Goal: Transaction & Acquisition: Purchase product/service

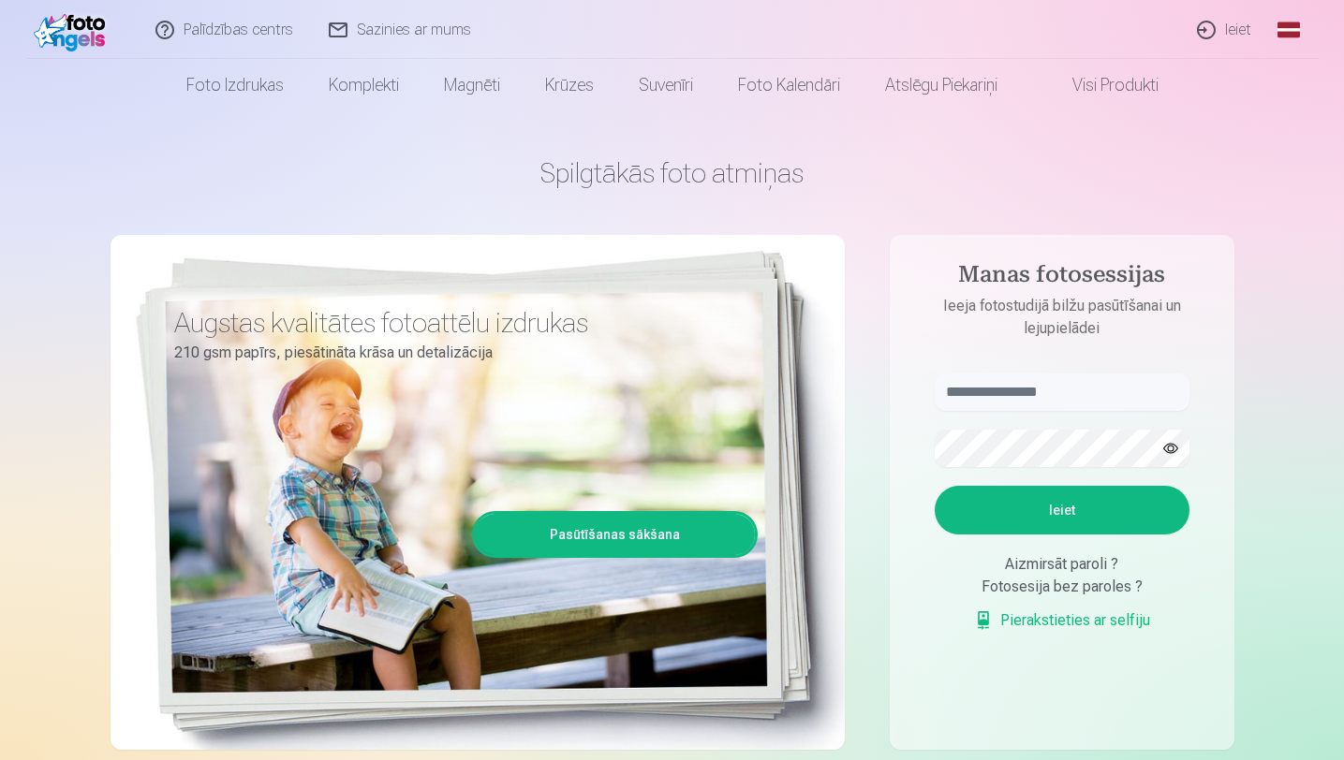
scroll to position [19, 0]
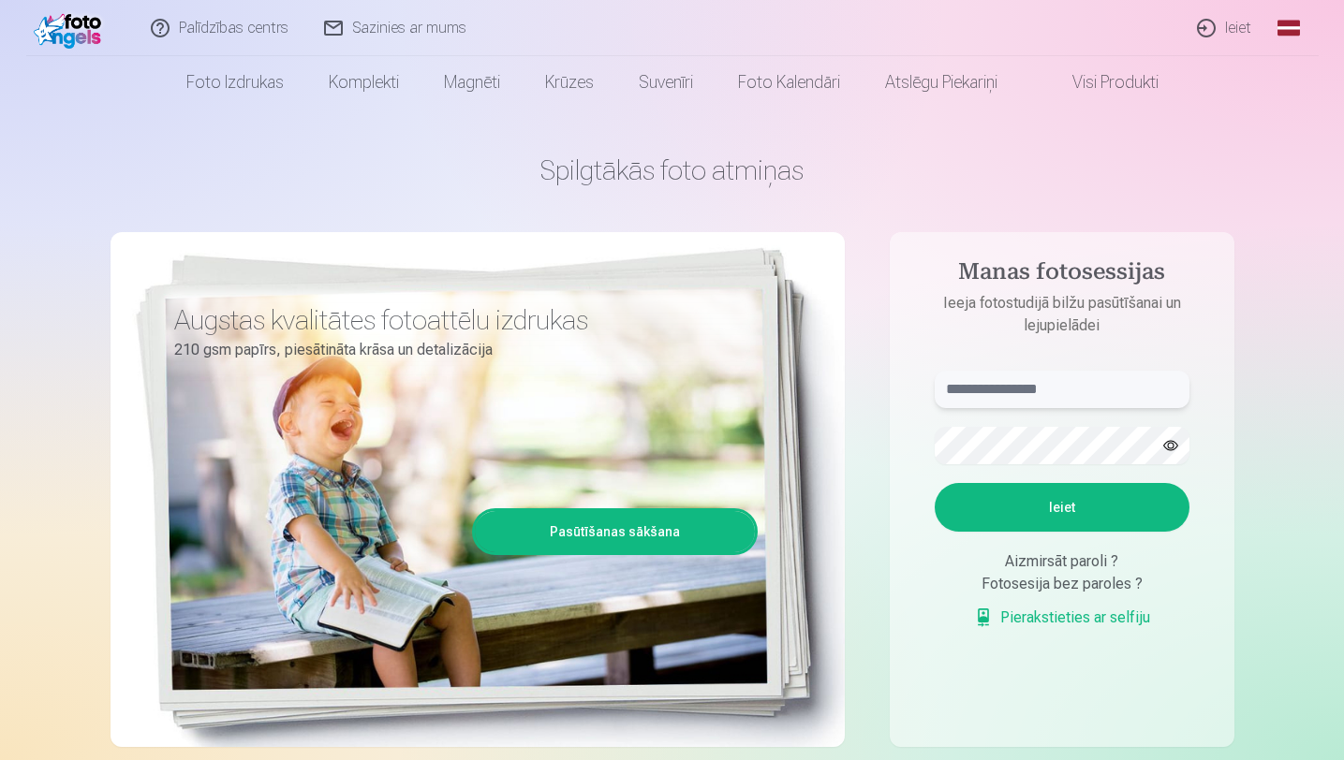
click at [964, 406] on input "text" at bounding box center [1062, 389] width 255 height 37
type input "**********"
click at [1071, 525] on button "Ieiet" at bounding box center [1062, 507] width 255 height 49
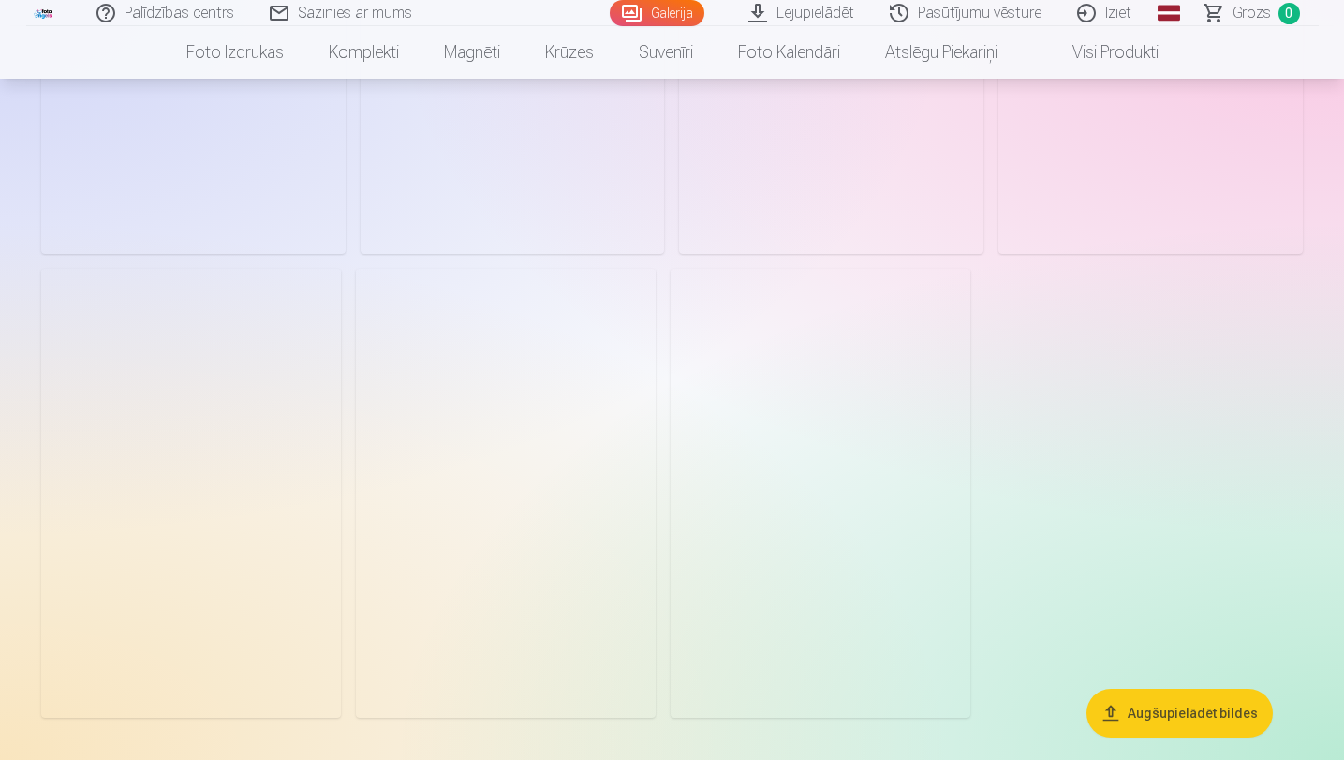
scroll to position [1009, 0]
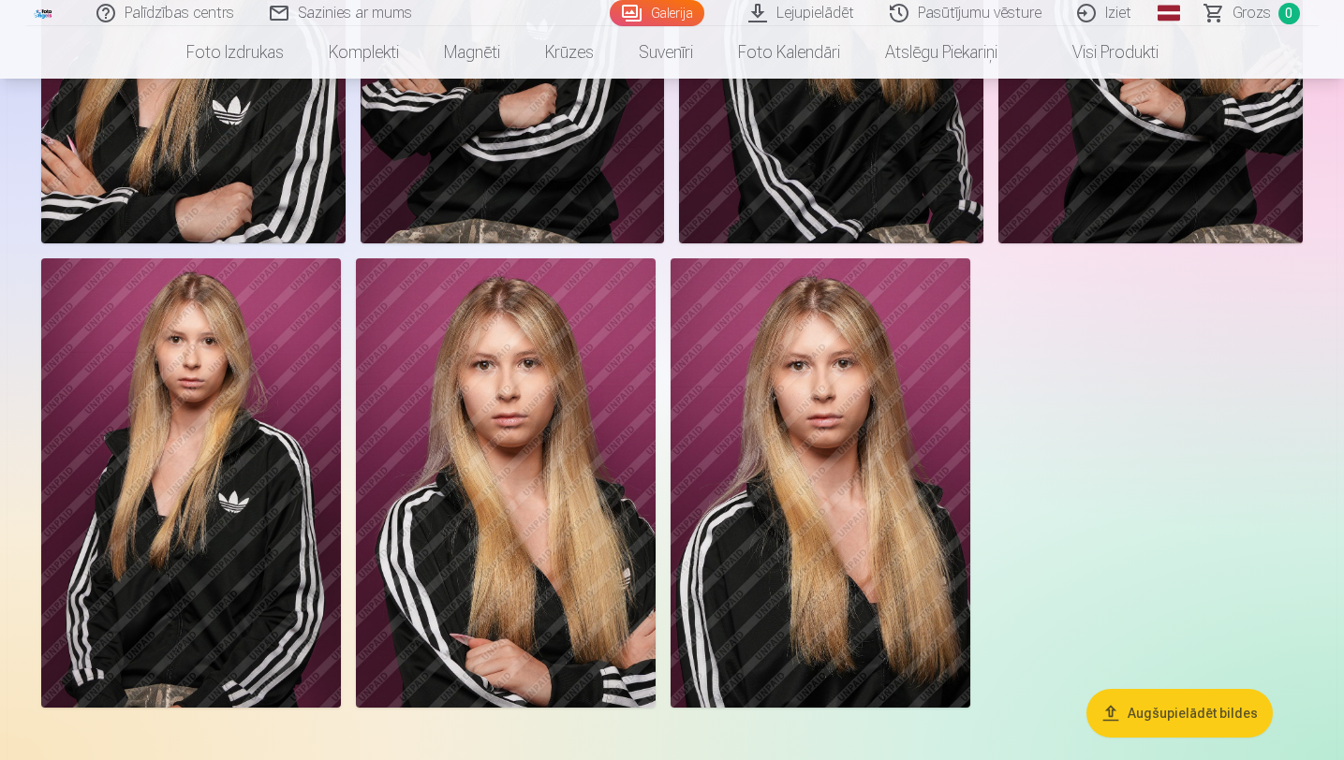
click at [488, 644] on img at bounding box center [506, 482] width 300 height 449
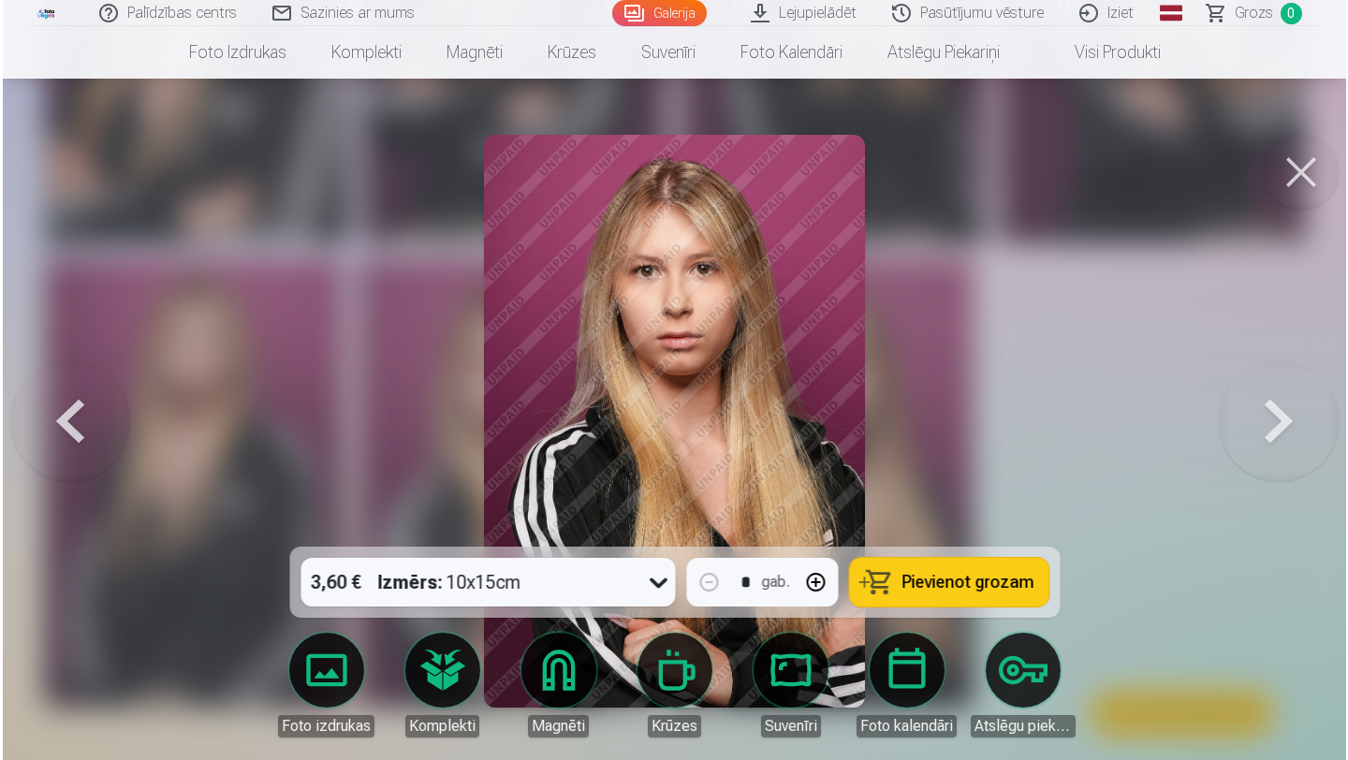
scroll to position [1011, 0]
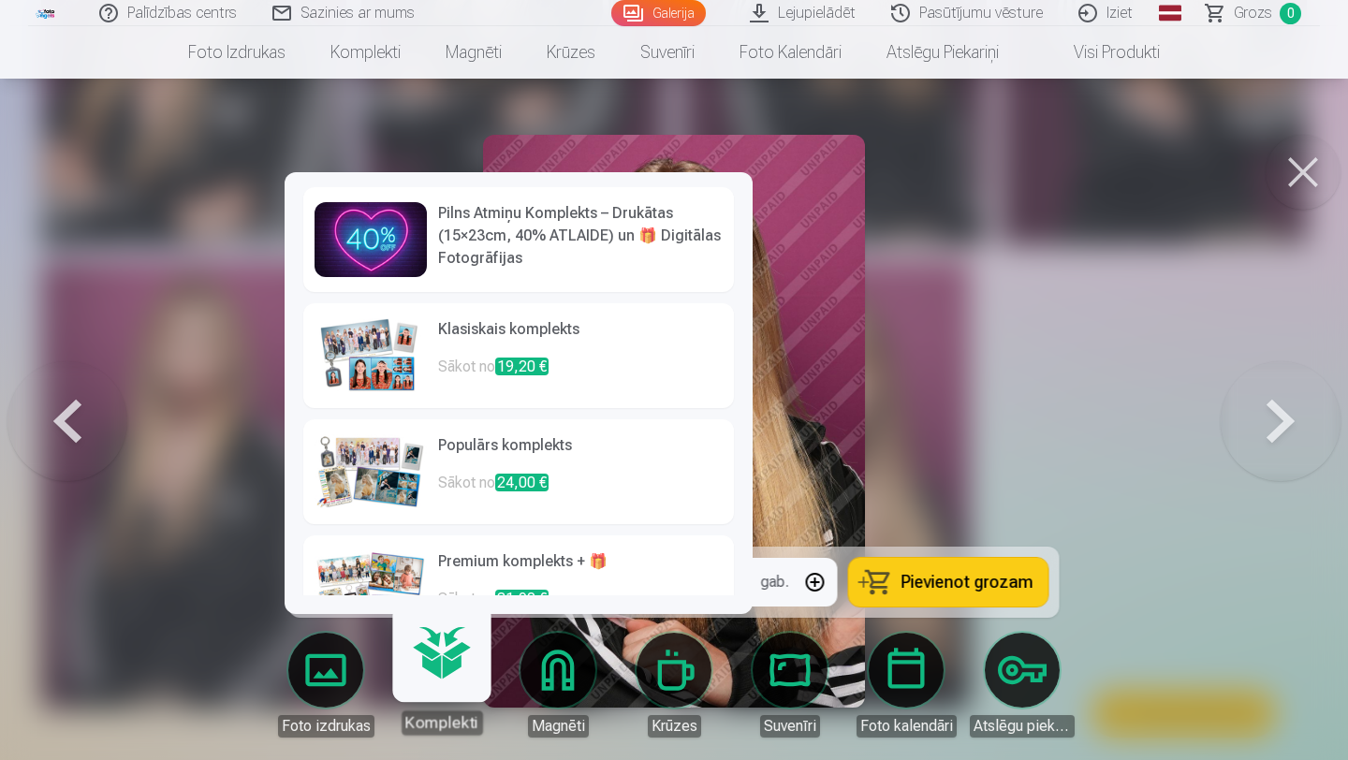
click at [910, 437] on div at bounding box center [674, 380] width 1348 height 760
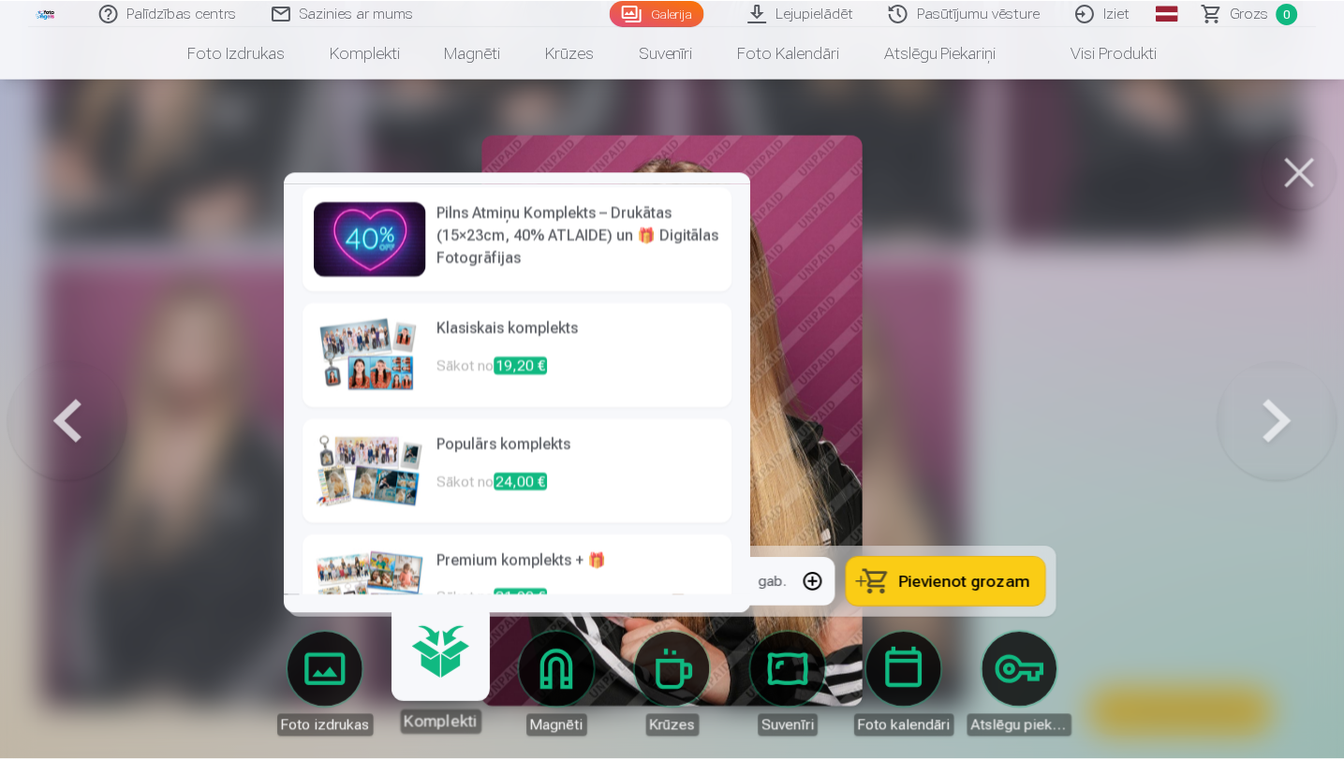
scroll to position [1009, 0]
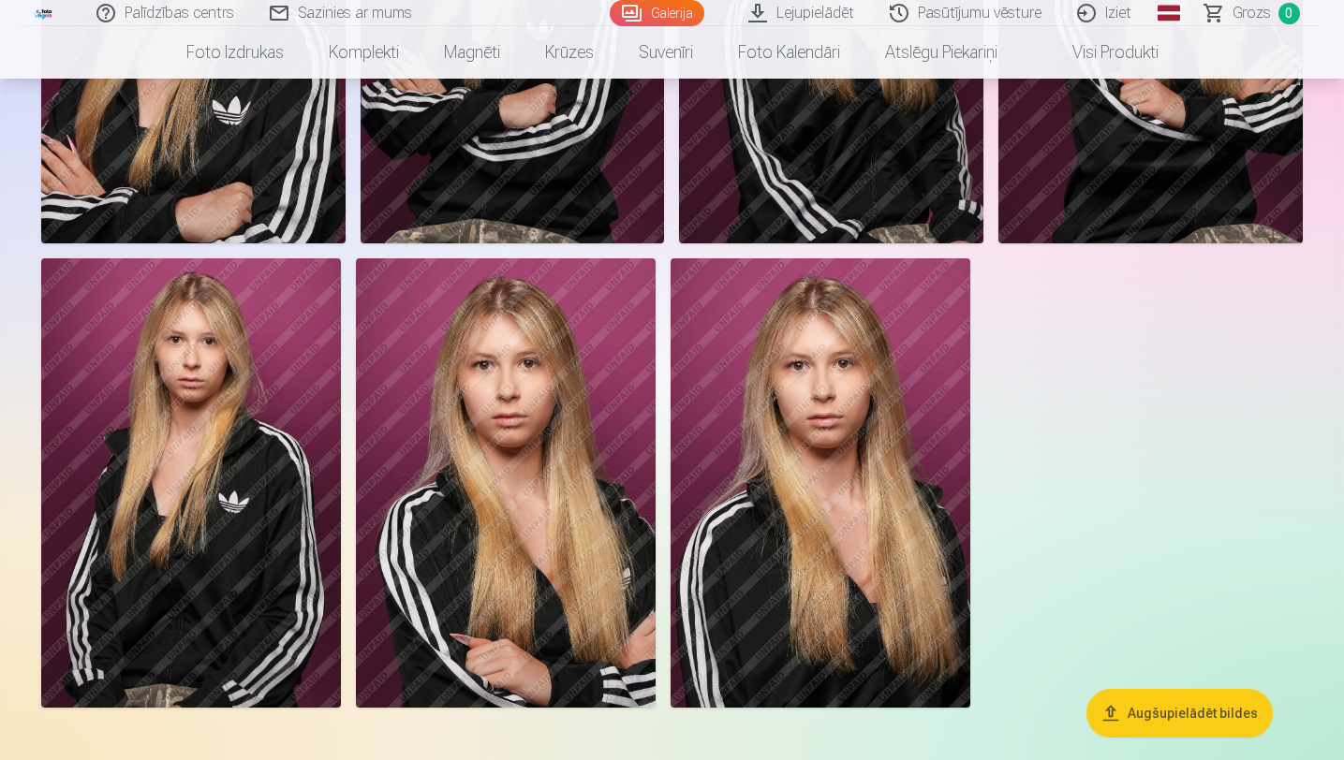
click at [537, 524] on img at bounding box center [506, 482] width 300 height 449
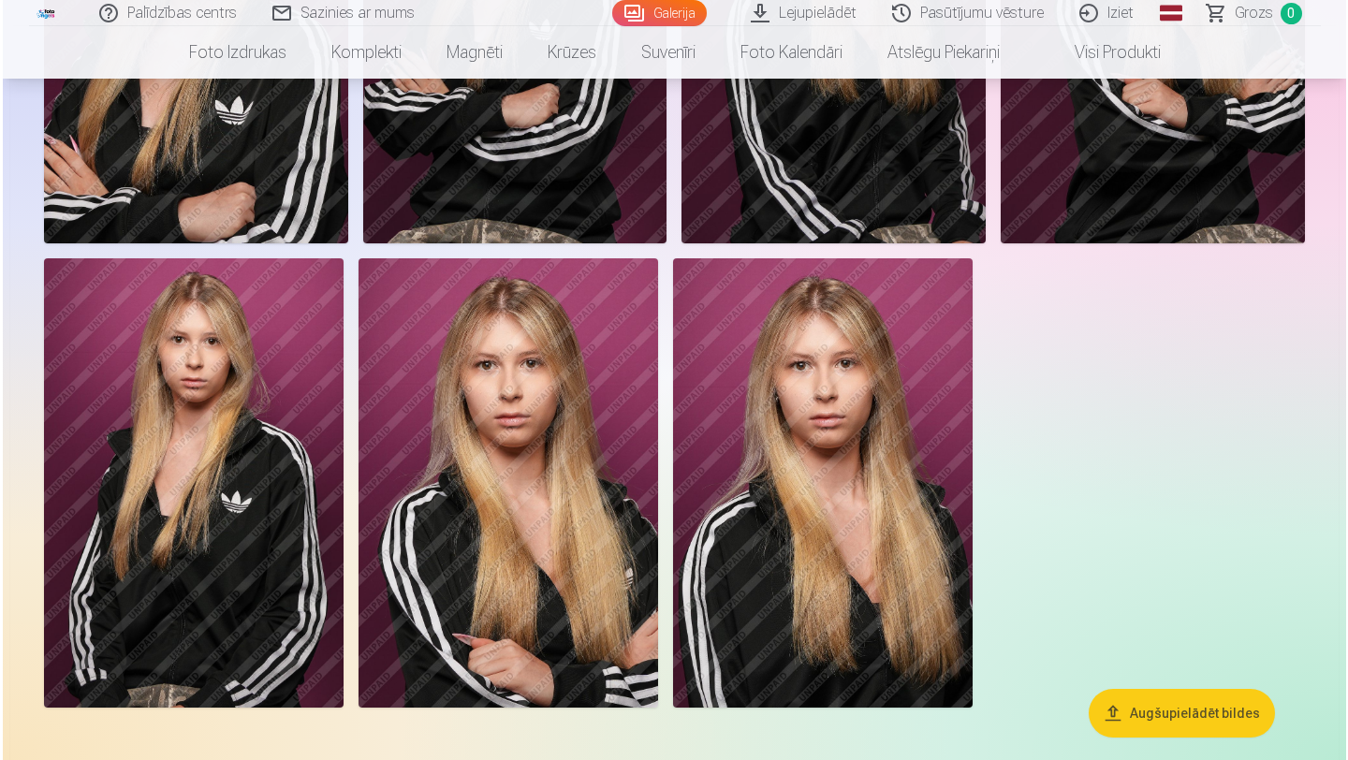
scroll to position [1011, 0]
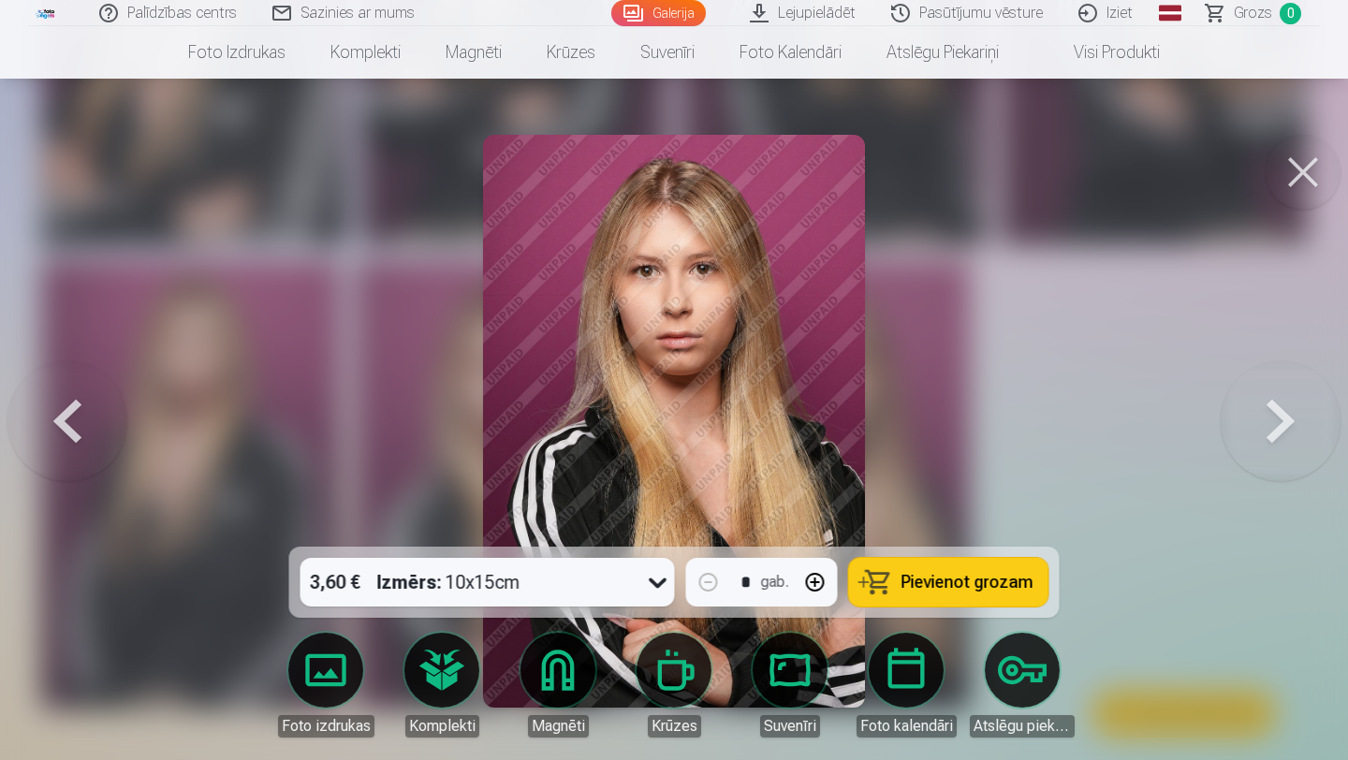
click at [1014, 391] on div at bounding box center [674, 380] width 1348 height 760
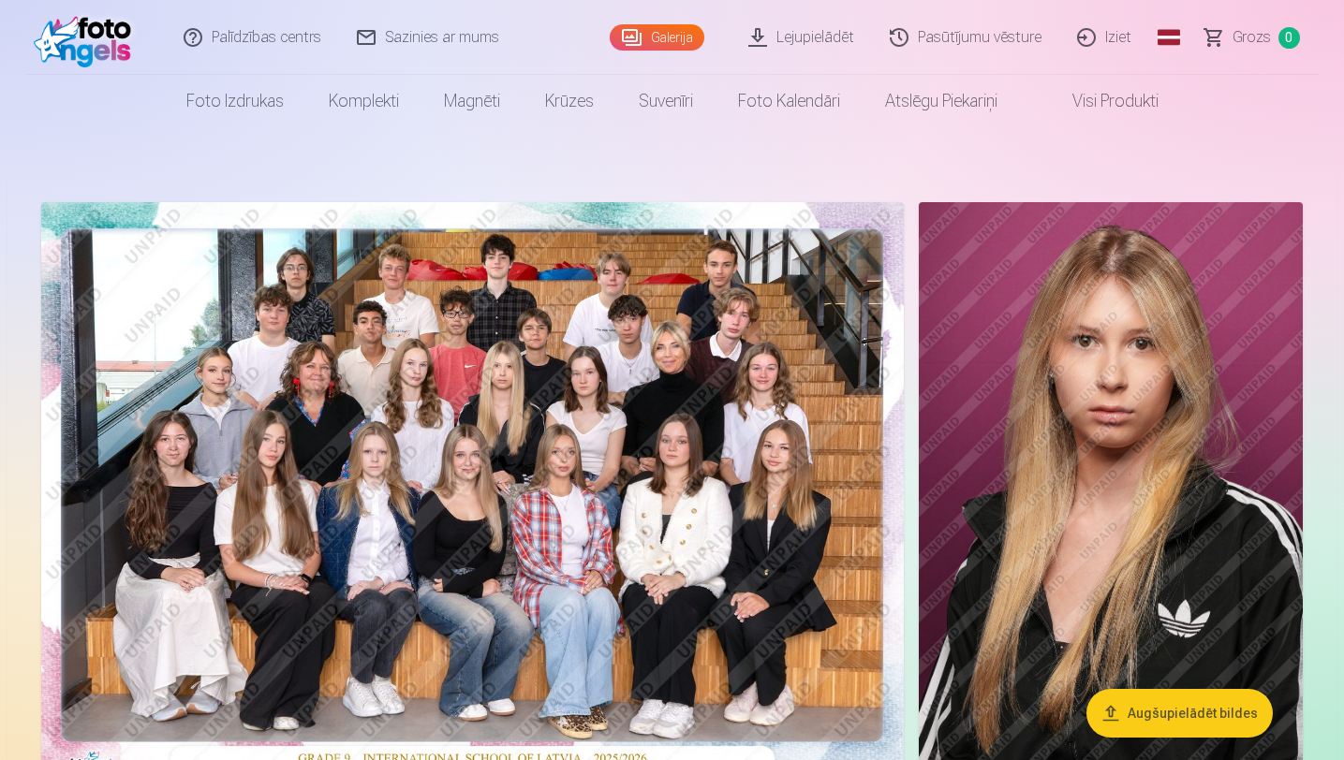
scroll to position [11, 0]
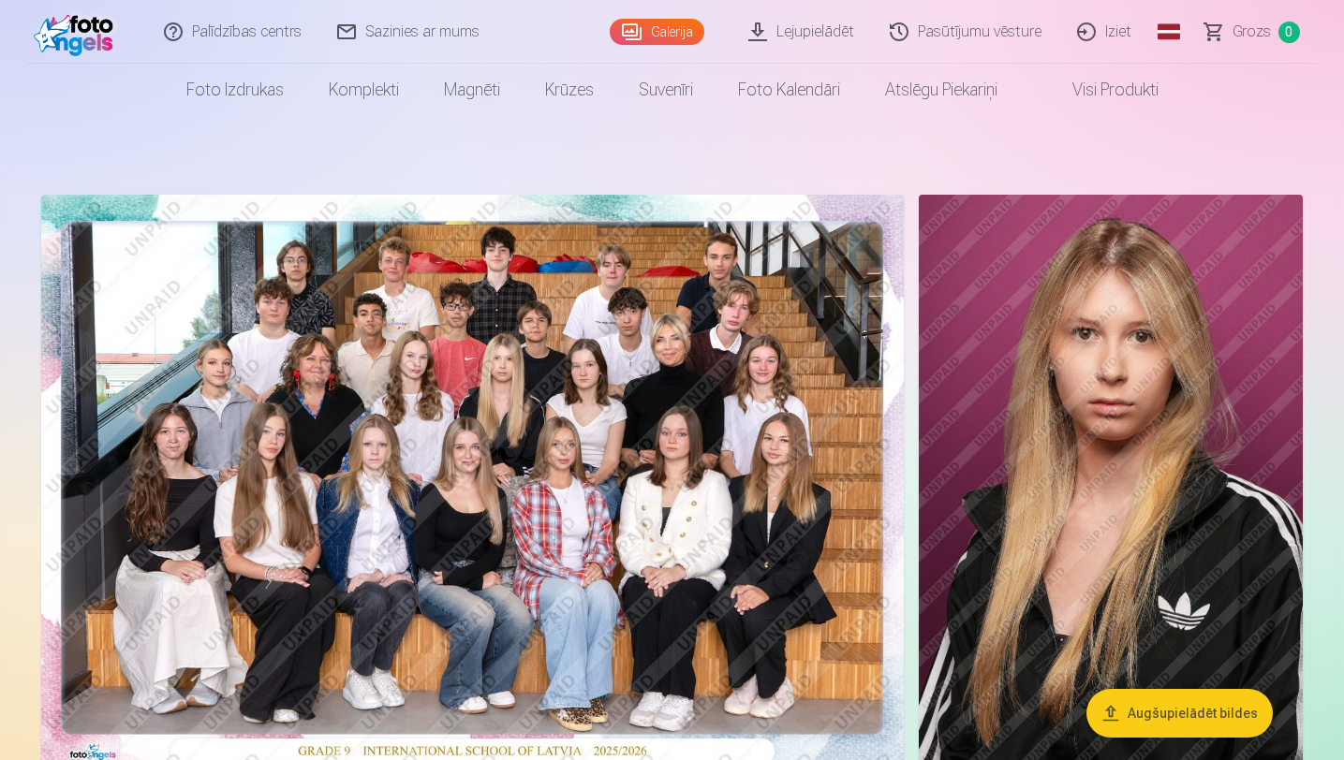
click at [351, 490] on img at bounding box center [472, 483] width 862 height 576
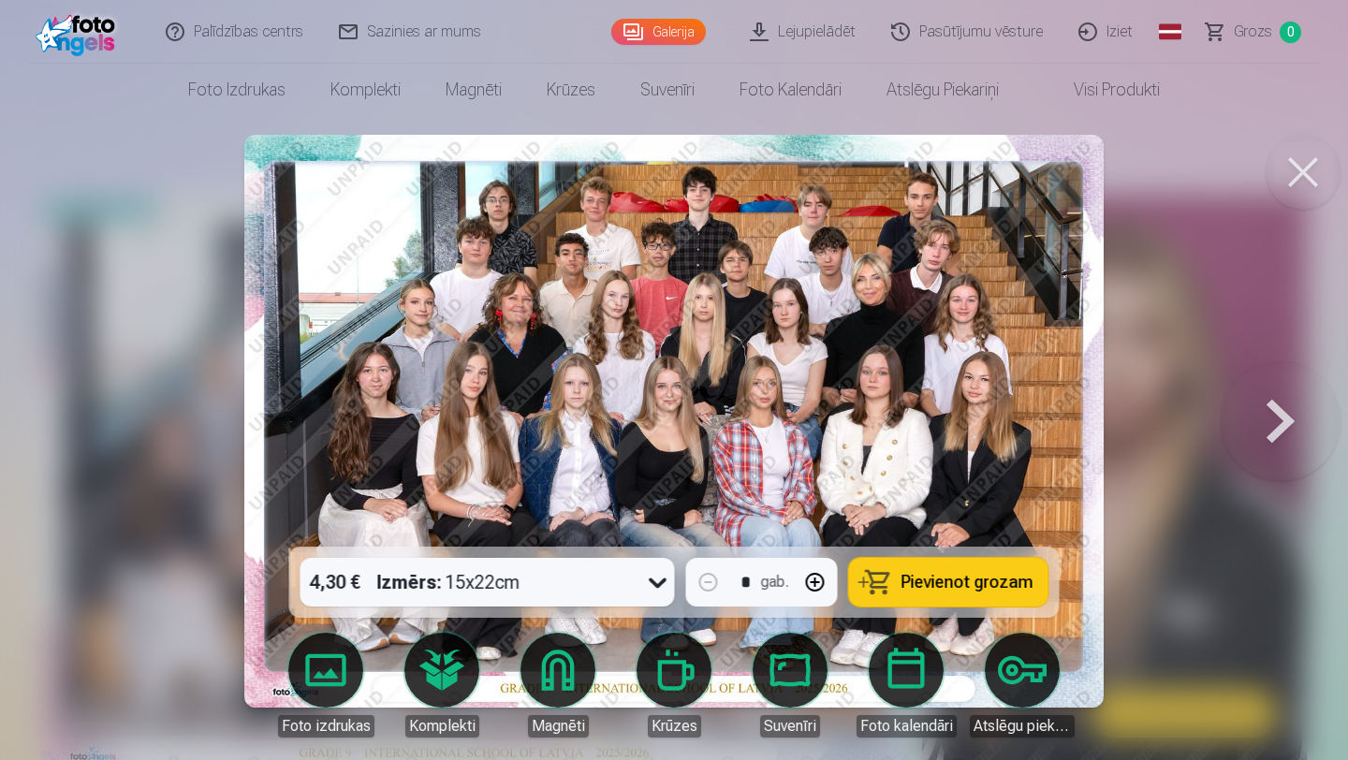
click at [621, 582] on div "4,30 € Izmērs : 15x22cm" at bounding box center [470, 582] width 339 height 49
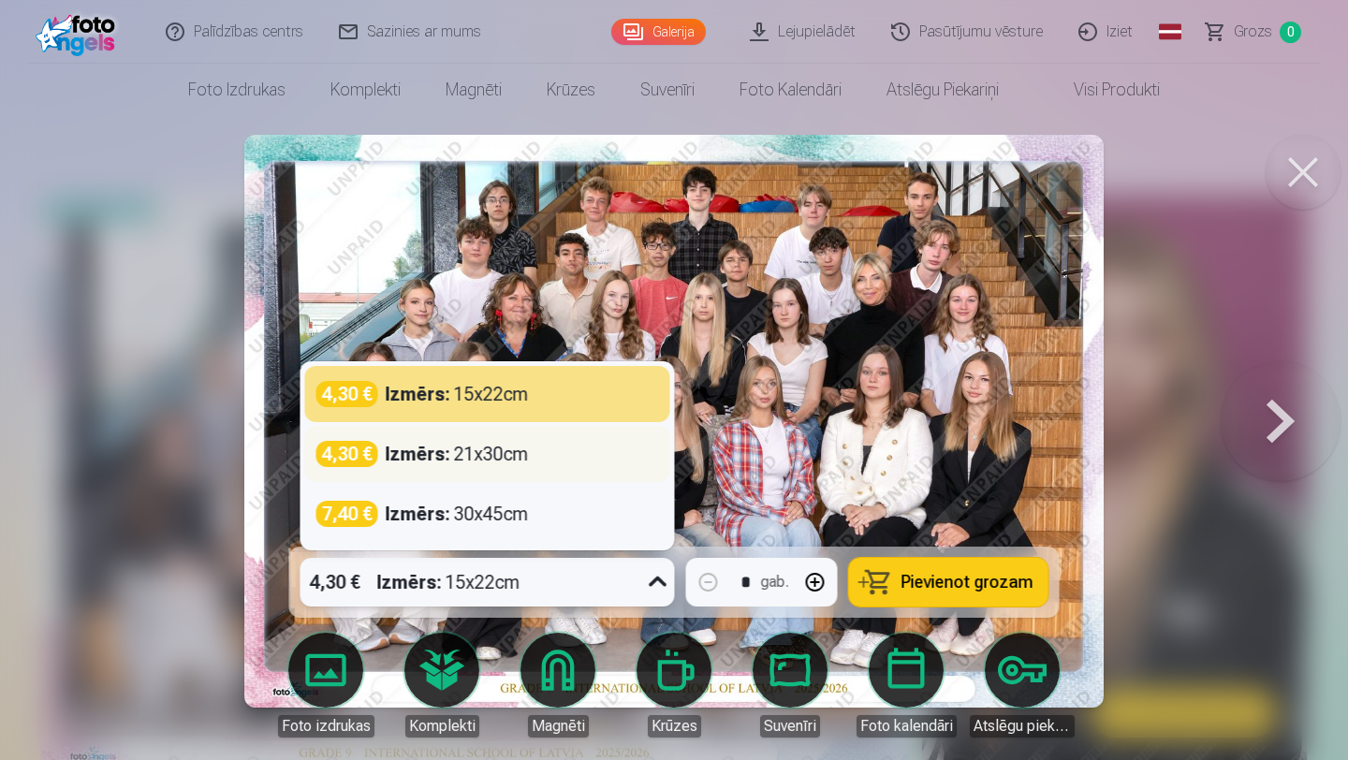
click at [445, 469] on div "4,30 € Izmērs : 21x30cm" at bounding box center [487, 454] width 365 height 56
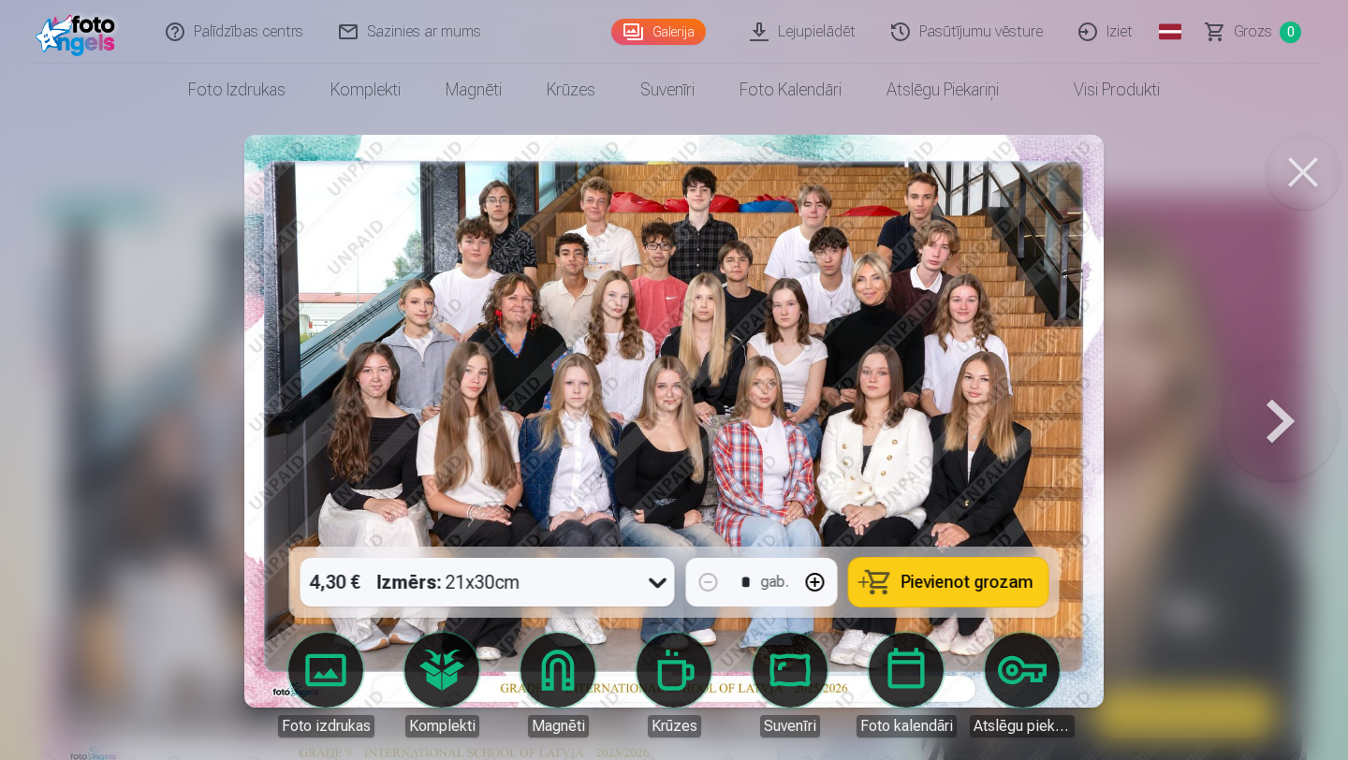
click at [98, 365] on div at bounding box center [674, 380] width 1348 height 760
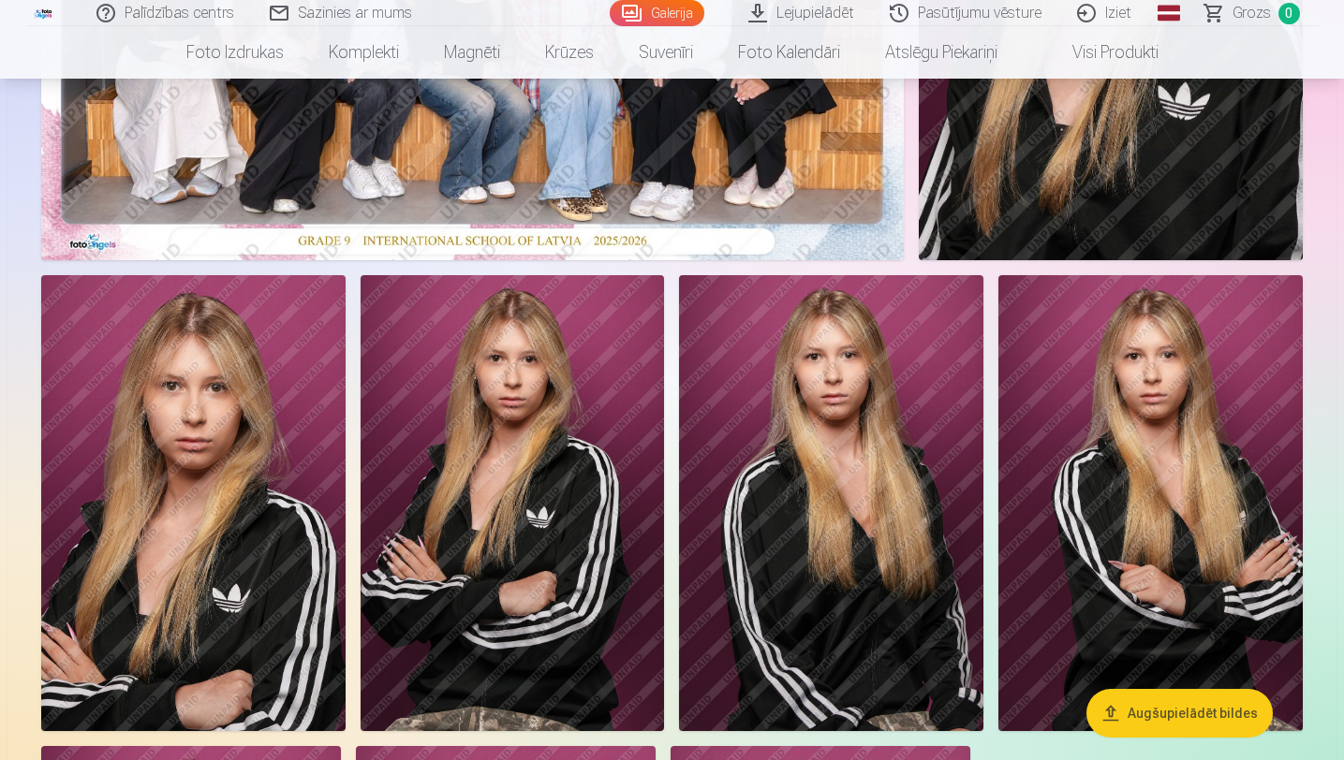
scroll to position [516, 0]
